Goal: Information Seeking & Learning: Learn about a topic

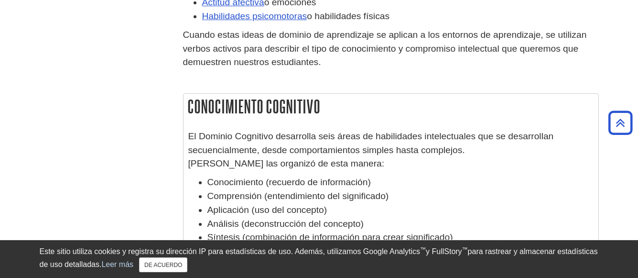
scroll to position [267, 0]
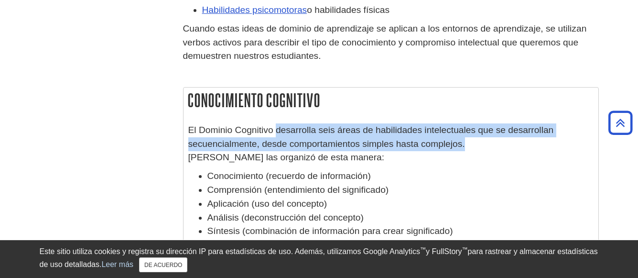
drag, startPoint x: 277, startPoint y: 130, endPoint x: 454, endPoint y: 139, distance: 178.0
click at [454, 139] on p "El Dominio Cognitivo desarrolla seis áreas de habilidades intelectuales que se …" at bounding box center [390, 143] width 405 height 41
click at [376, 114] on div "Conocimiento cognitivo El Dominio Cognitivo desarrolla seis áreas de habilidade…" at bounding box center [391, 241] width 416 height 308
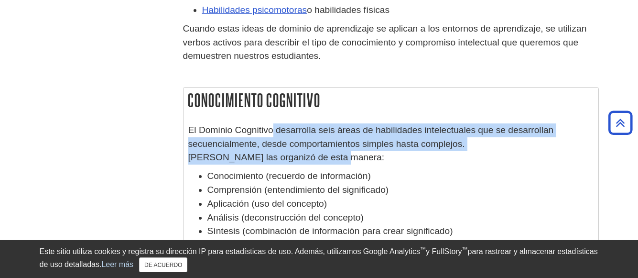
drag, startPoint x: 274, startPoint y: 130, endPoint x: 342, endPoint y: 152, distance: 71.2
click at [342, 152] on p "El Dominio Cognitivo desarrolla seis áreas de habilidades intelectuales que se …" at bounding box center [390, 143] width 405 height 41
copy p "desarrolla seis áreas de habilidades intelectuales que se desarrollan secuencia…"
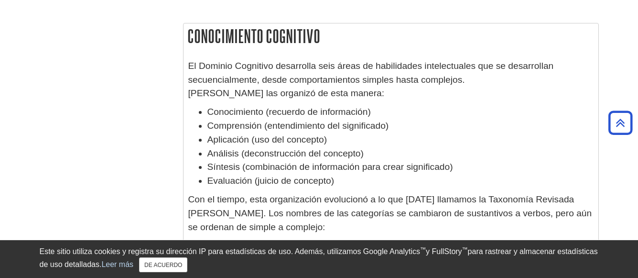
scroll to position [376, 0]
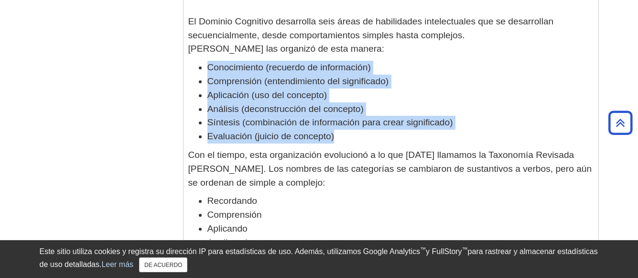
drag, startPoint x: 208, startPoint y: 65, endPoint x: 343, endPoint y: 132, distance: 150.9
click at [343, 132] on ul "Conocimiento (recuerdo de información) Comprensión (entendimiento del significa…" at bounding box center [390, 102] width 405 height 83
copy ul "Conocimiento (recuerdo de información) Comprensión (entendimiento del significa…"
